Goal: Answer question/provide support

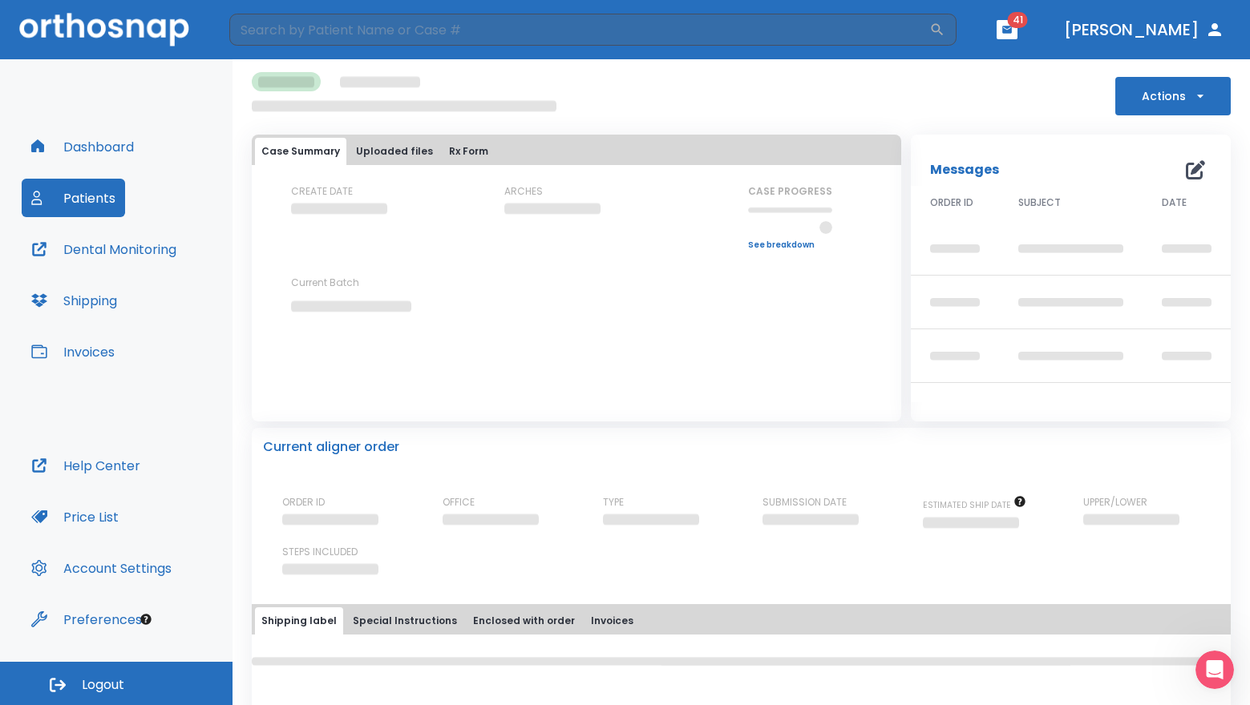
click at [110, 202] on button "Patients" at bounding box center [73, 198] width 103 height 38
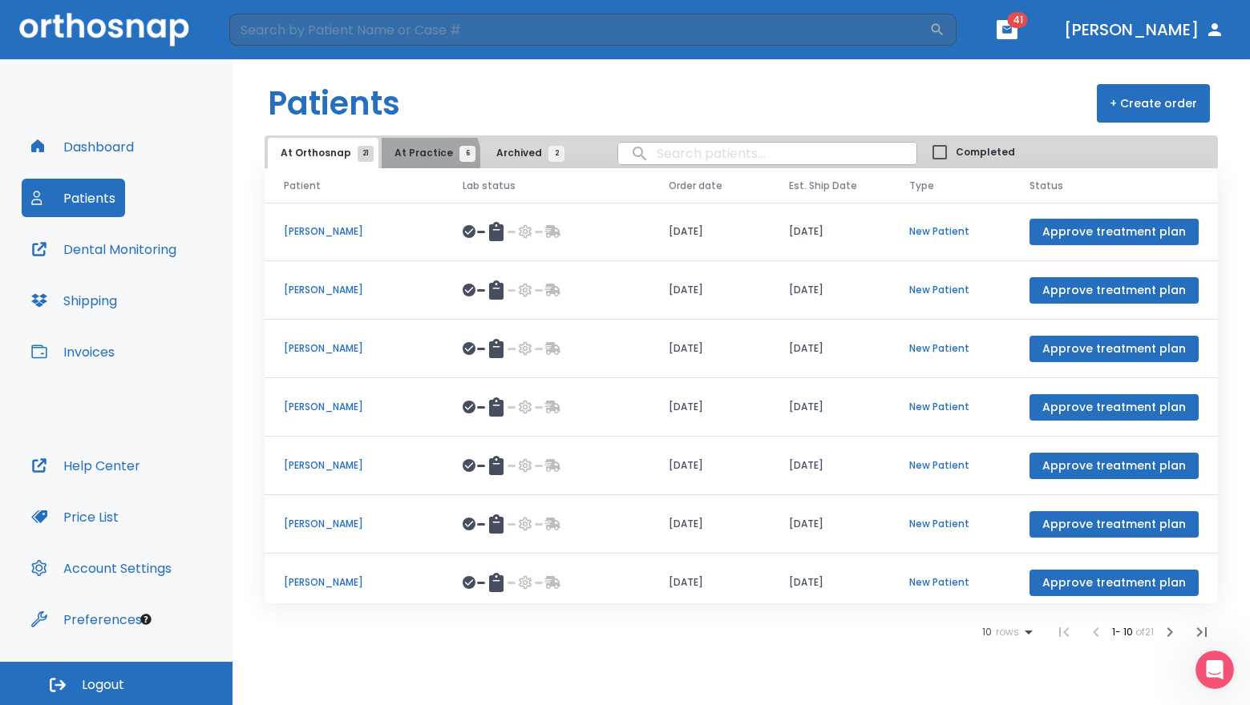
click at [422, 157] on span "At Practice 6" at bounding box center [430, 153] width 73 height 14
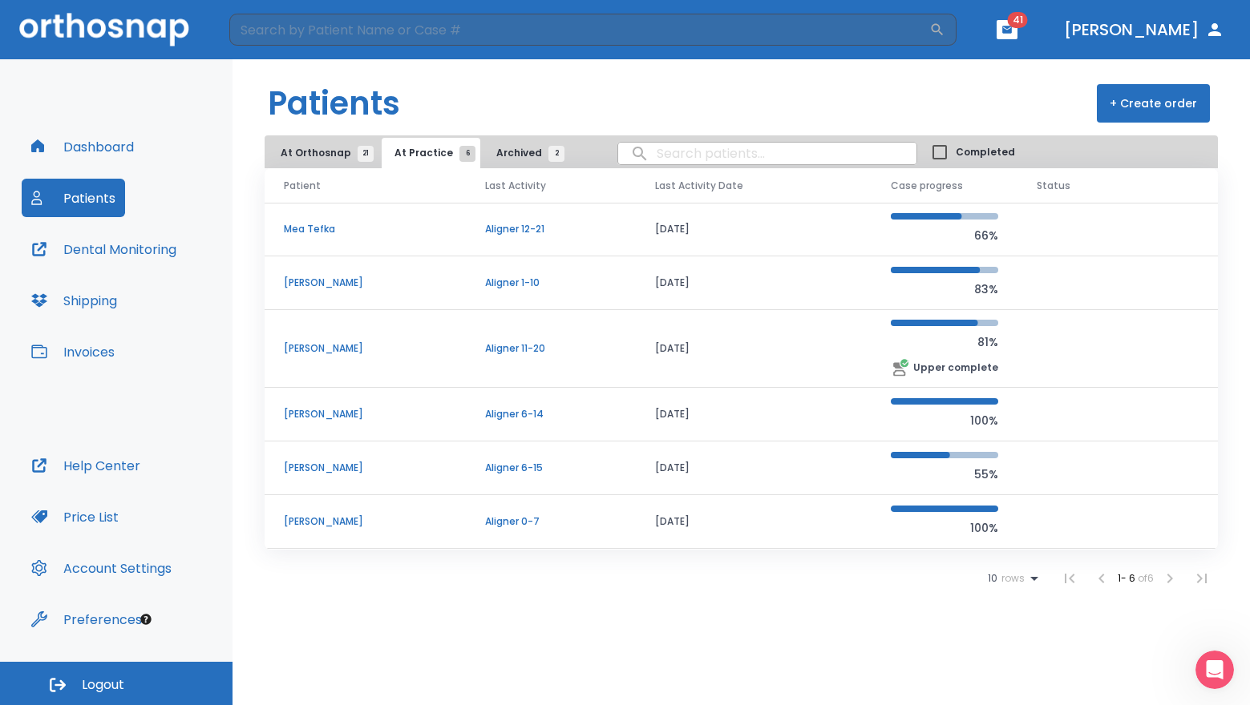
click at [789, 289] on td "[DATE]" at bounding box center [754, 283] width 236 height 54
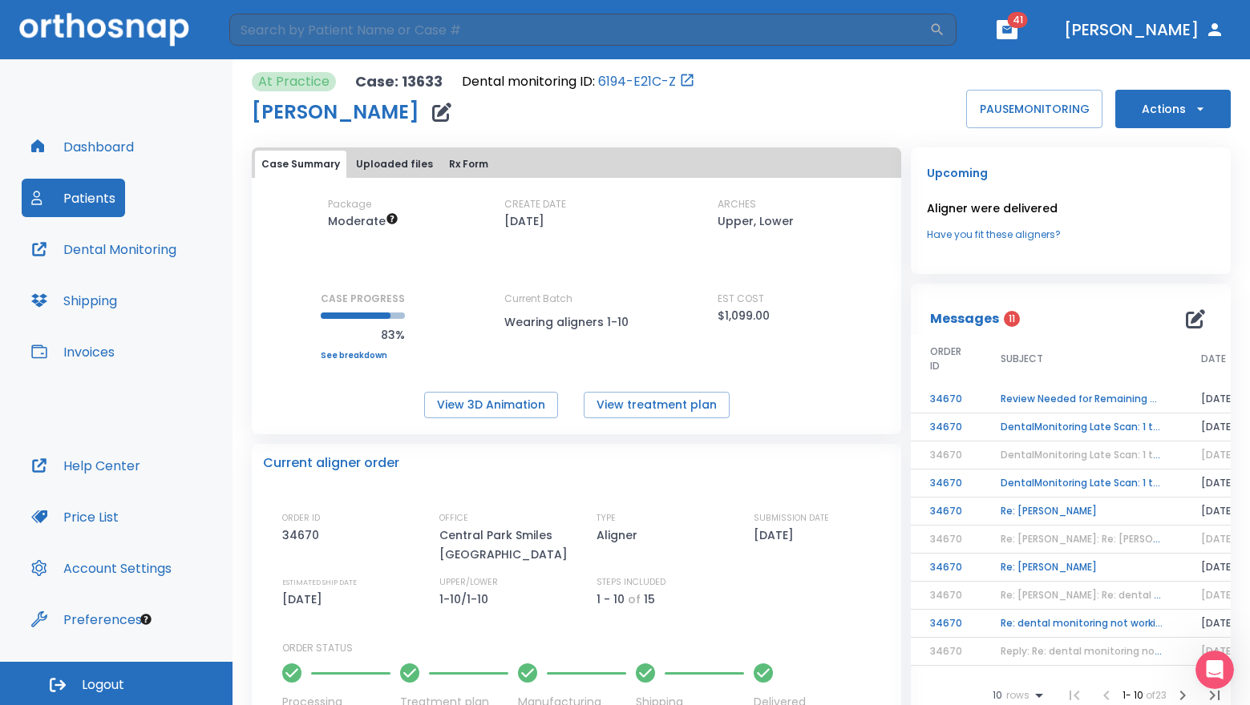
click at [1117, 395] on td "Review Needed for Remaining Aligners" at bounding box center [1081, 400] width 200 height 28
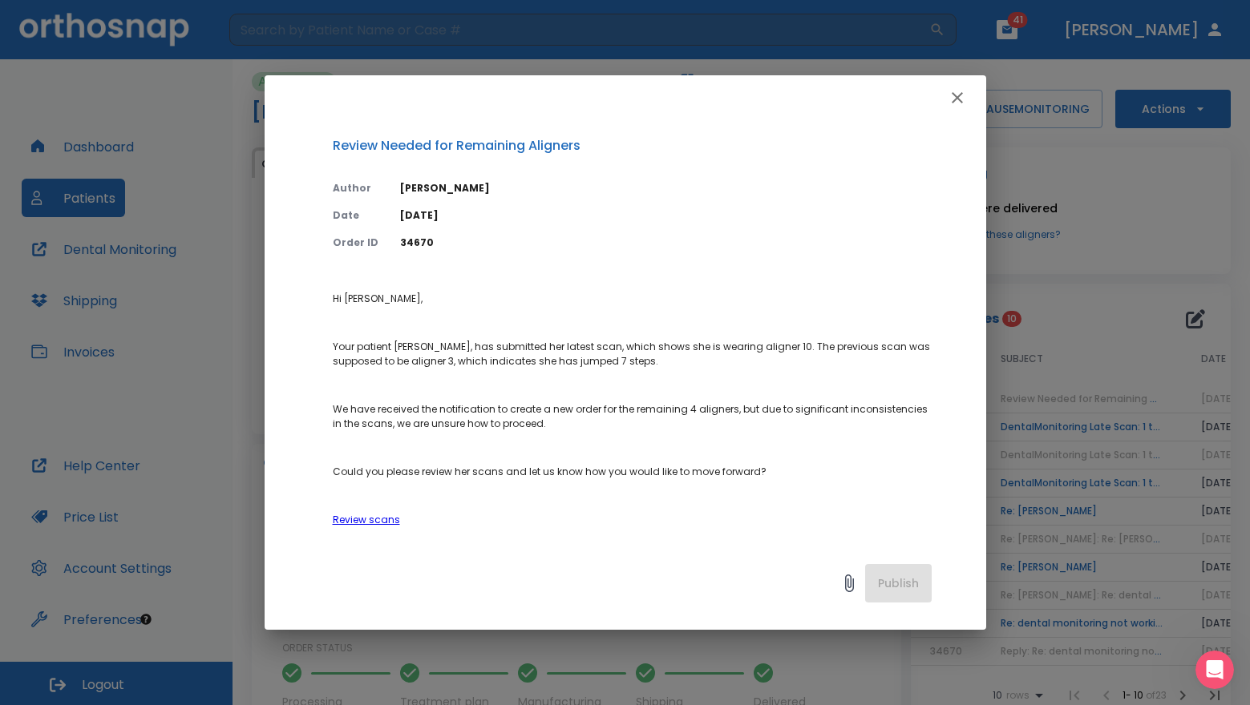
click at [729, 422] on p "We have received the notification to create a new order for the remaining 4 ali…" at bounding box center [632, 416] width 599 height 29
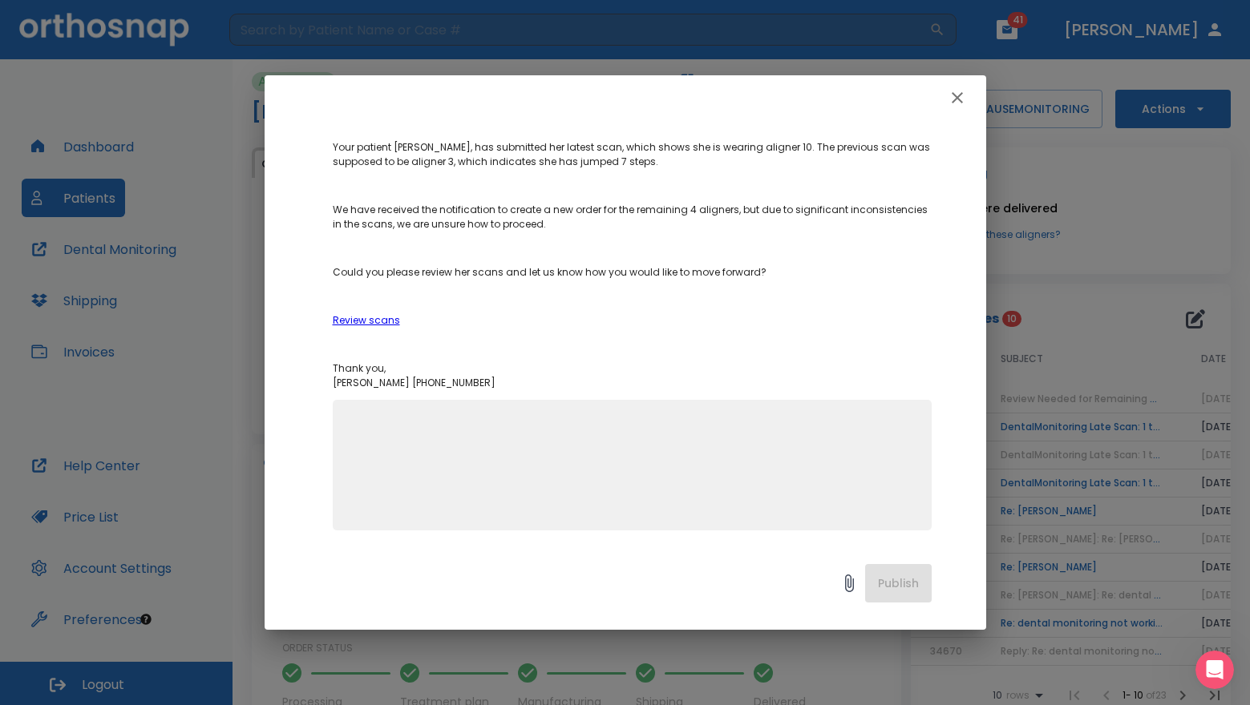
scroll to position [201, 0]
click at [604, 466] on textarea at bounding box center [631, 470] width 579 height 111
type textarea "the patient said she has been on aligner 10 for a month."
click at [897, 579] on button "Publish" at bounding box center [898, 583] width 67 height 38
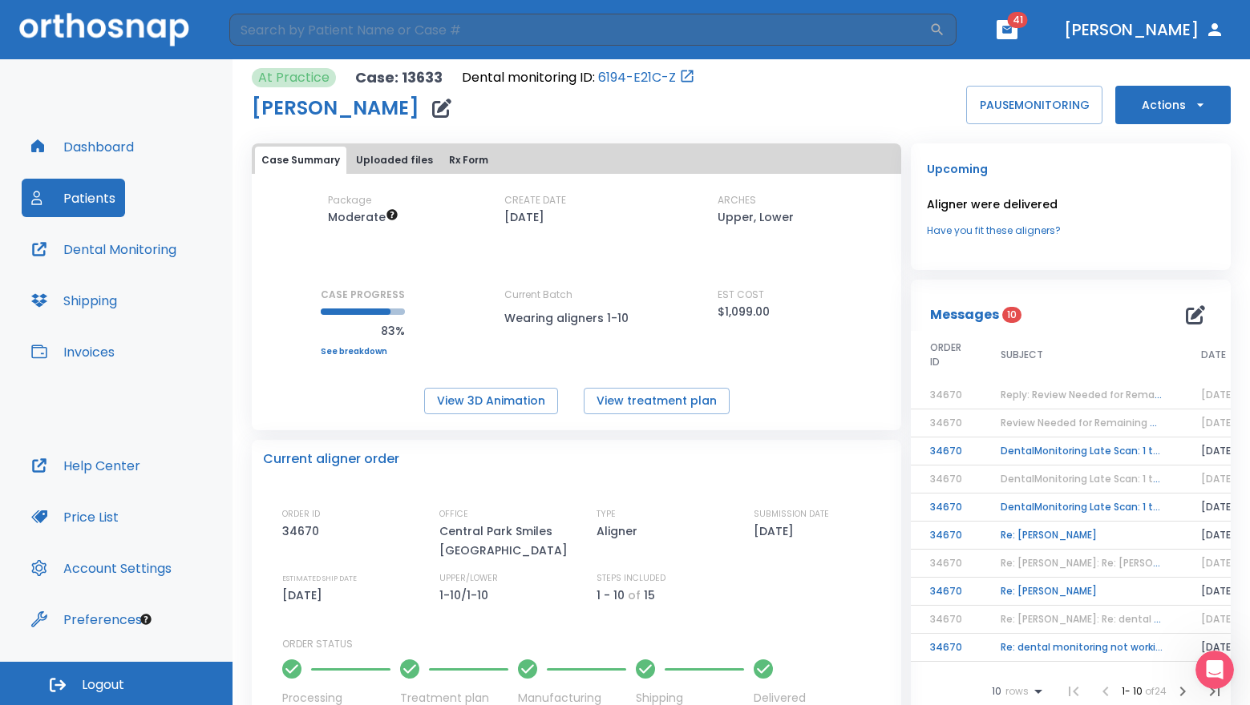
scroll to position [0, 0]
